Goal: Check status

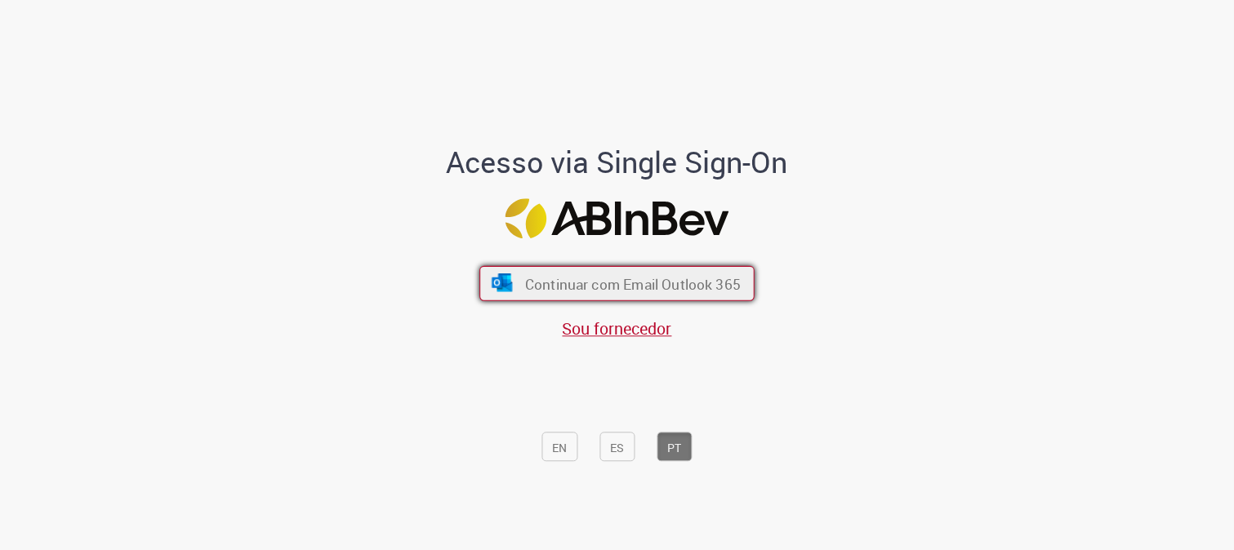
click at [560, 278] on font "Continuar com Email Outlook 365" at bounding box center [633, 283] width 216 height 19
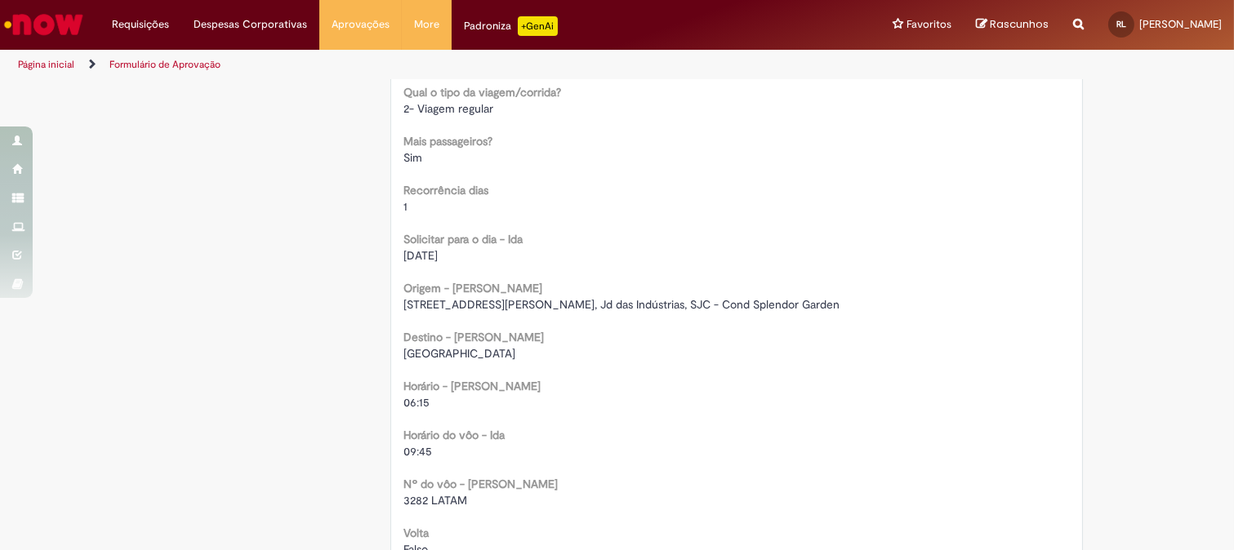
scroll to position [1270, 0]
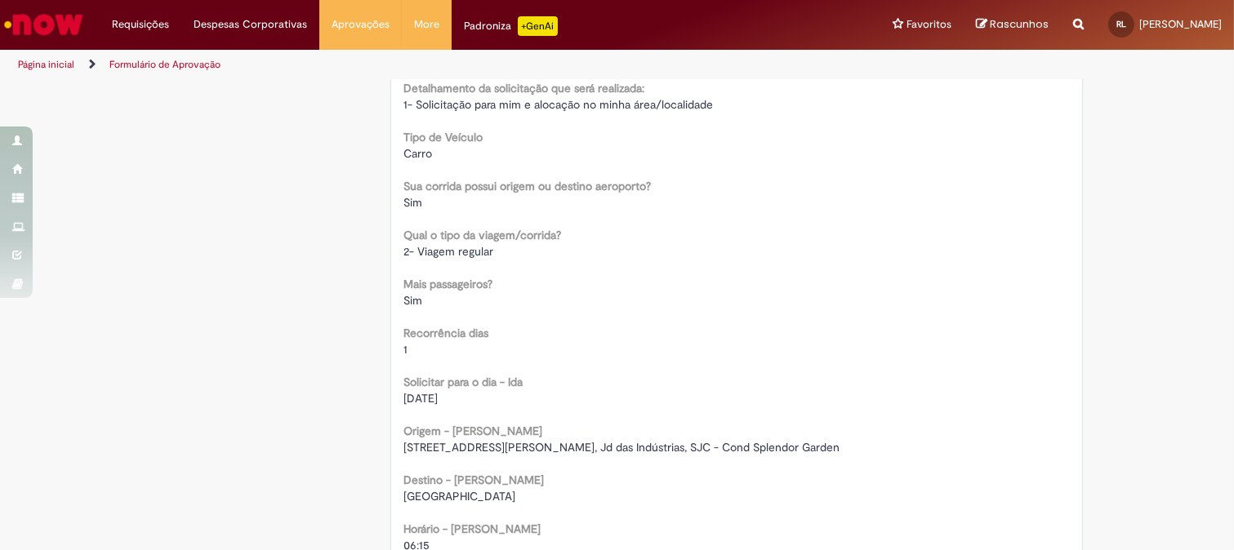
scroll to position [907, 0]
